Goal: Check status: Check status

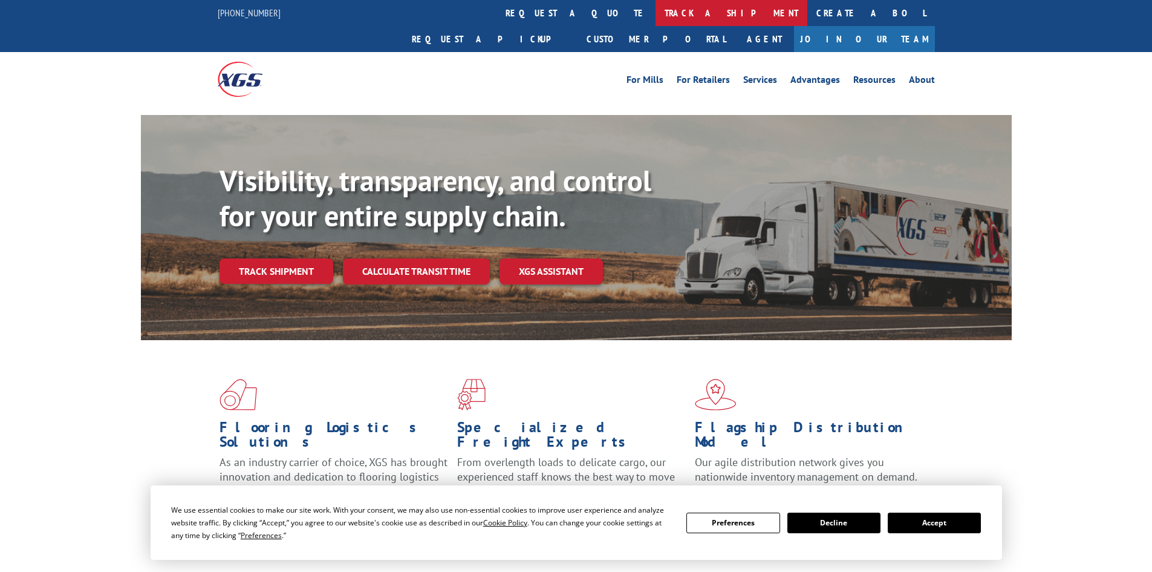
click at [656, 8] on link "track a shipment" at bounding box center [732, 13] width 152 height 26
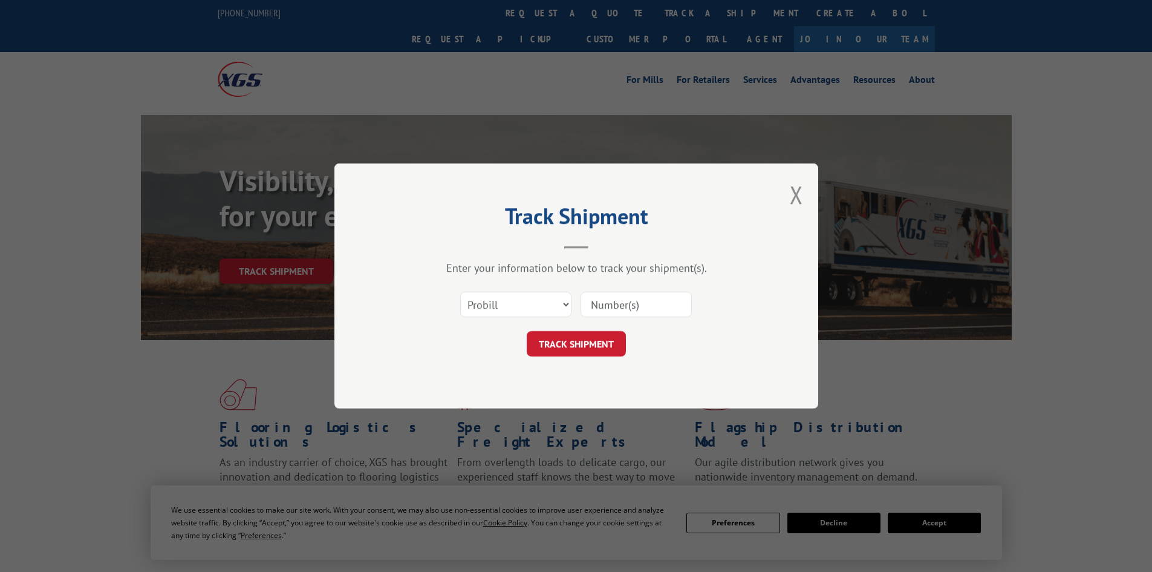
click at [631, 306] on input at bounding box center [636, 304] width 111 height 25
type input "5513485"
click at [581, 339] on button "TRACK SHIPMENT" at bounding box center [576, 343] width 99 height 25
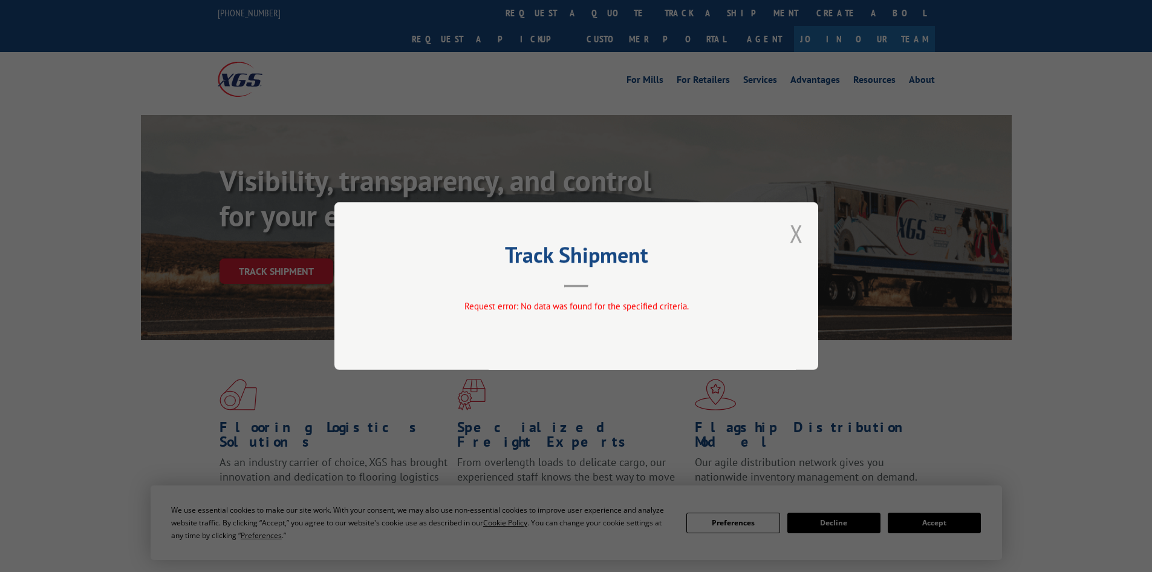
click at [797, 230] on button "Close modal" at bounding box center [796, 233] width 13 height 32
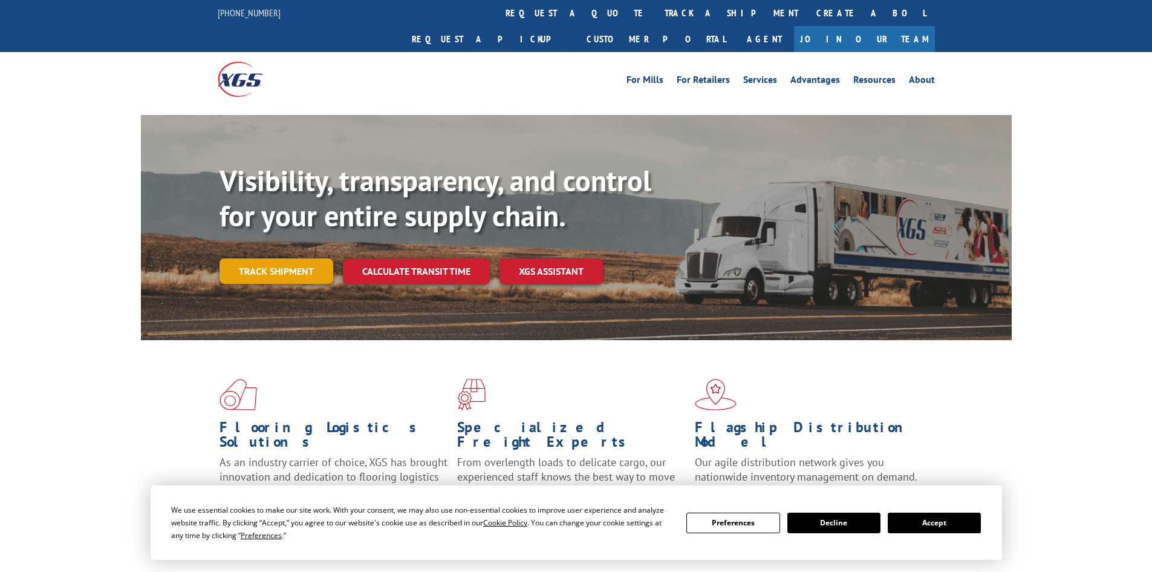
click at [285, 258] on link "Track shipment" at bounding box center [277, 270] width 114 height 25
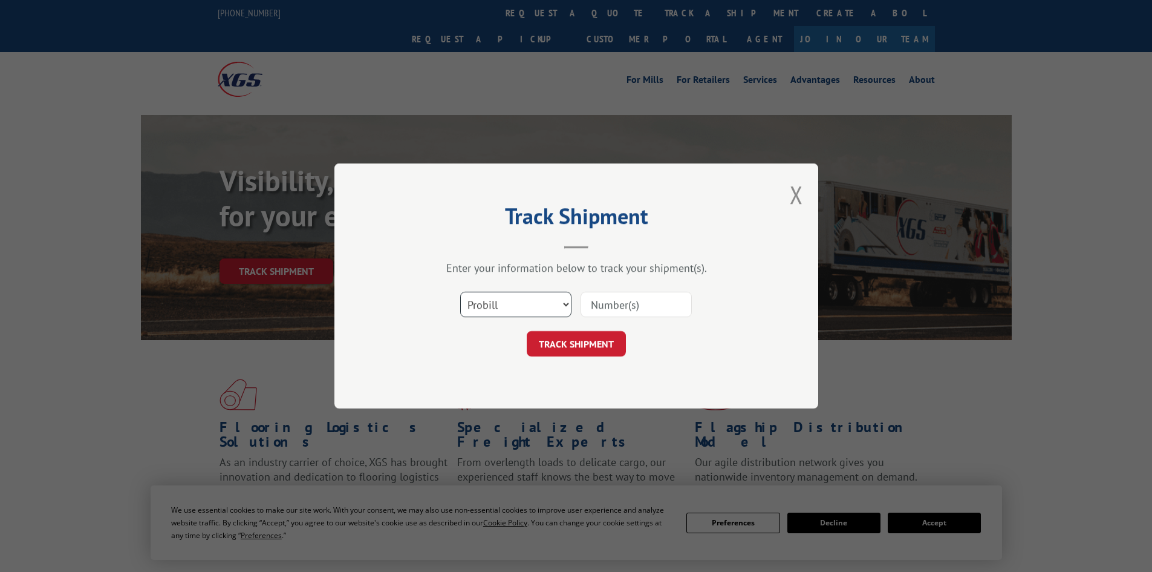
click at [568, 299] on select "Select category... Probill BOL PO" at bounding box center [515, 304] width 111 height 25
select select "bol"
click at [460, 292] on select "Select category... Probill BOL PO" at bounding box center [515, 304] width 111 height 25
click at [659, 303] on input at bounding box center [636, 304] width 111 height 25
type input "5513485"
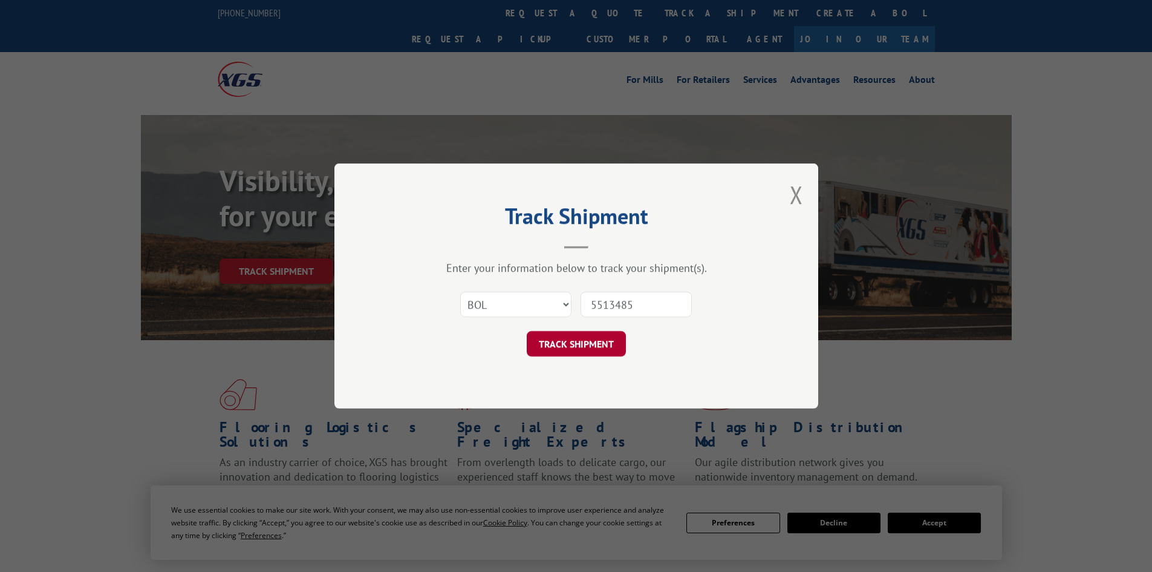
click at [599, 346] on button "TRACK SHIPMENT" at bounding box center [576, 343] width 99 height 25
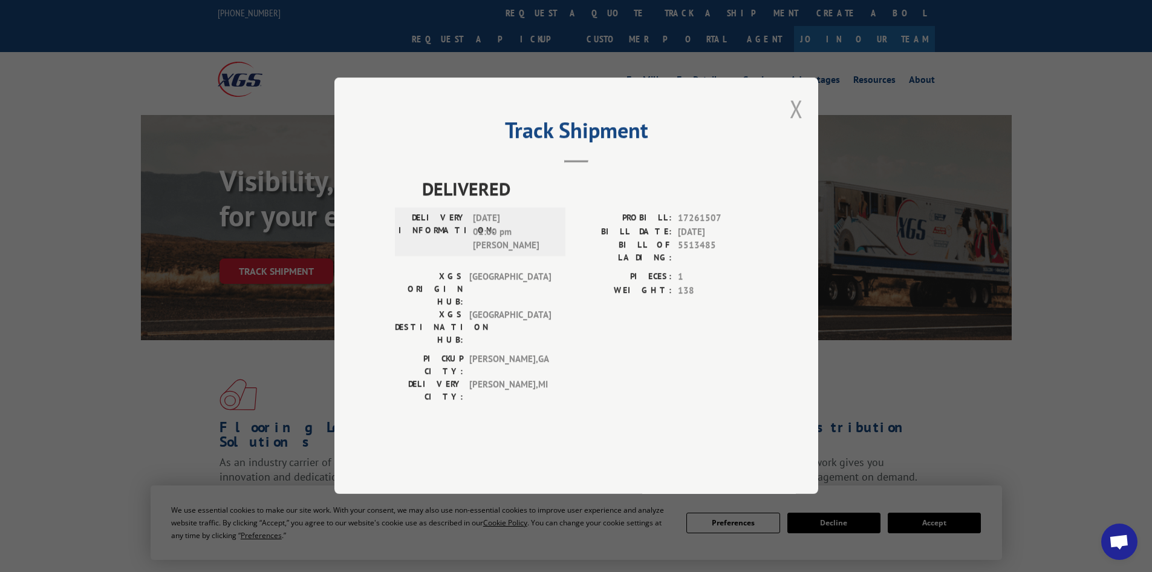
click at [797, 125] on button "Close modal" at bounding box center [796, 109] width 13 height 32
